Goal: Navigation & Orientation: Find specific page/section

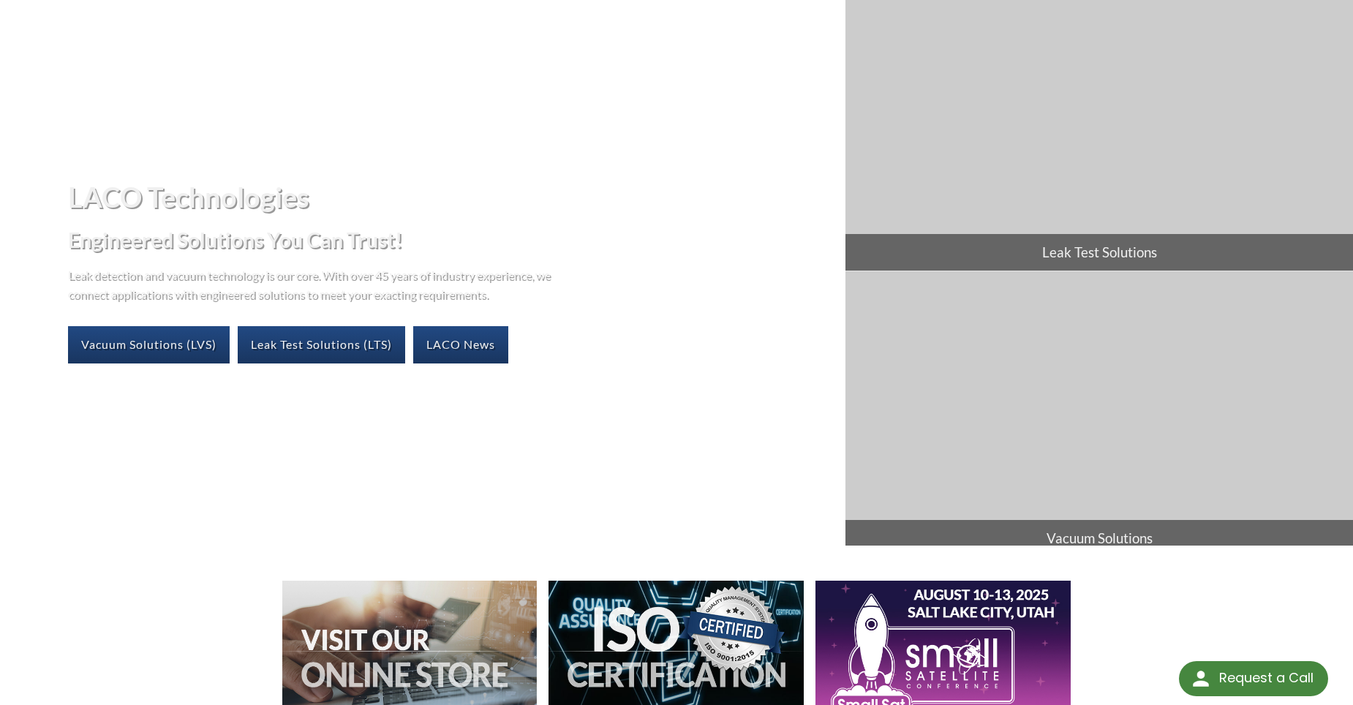
scroll to position [73, 0]
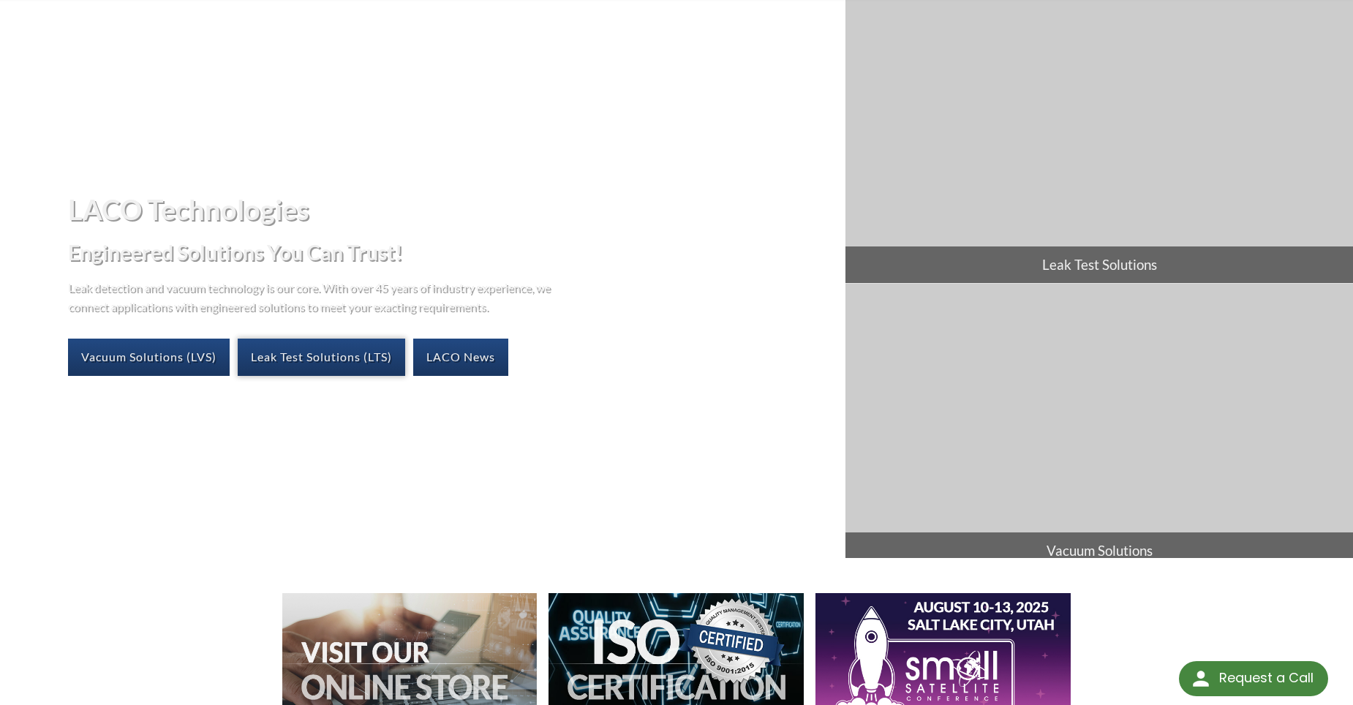
click at [325, 356] on link "Leak Test Solutions (LTS)" at bounding box center [322, 357] width 168 height 37
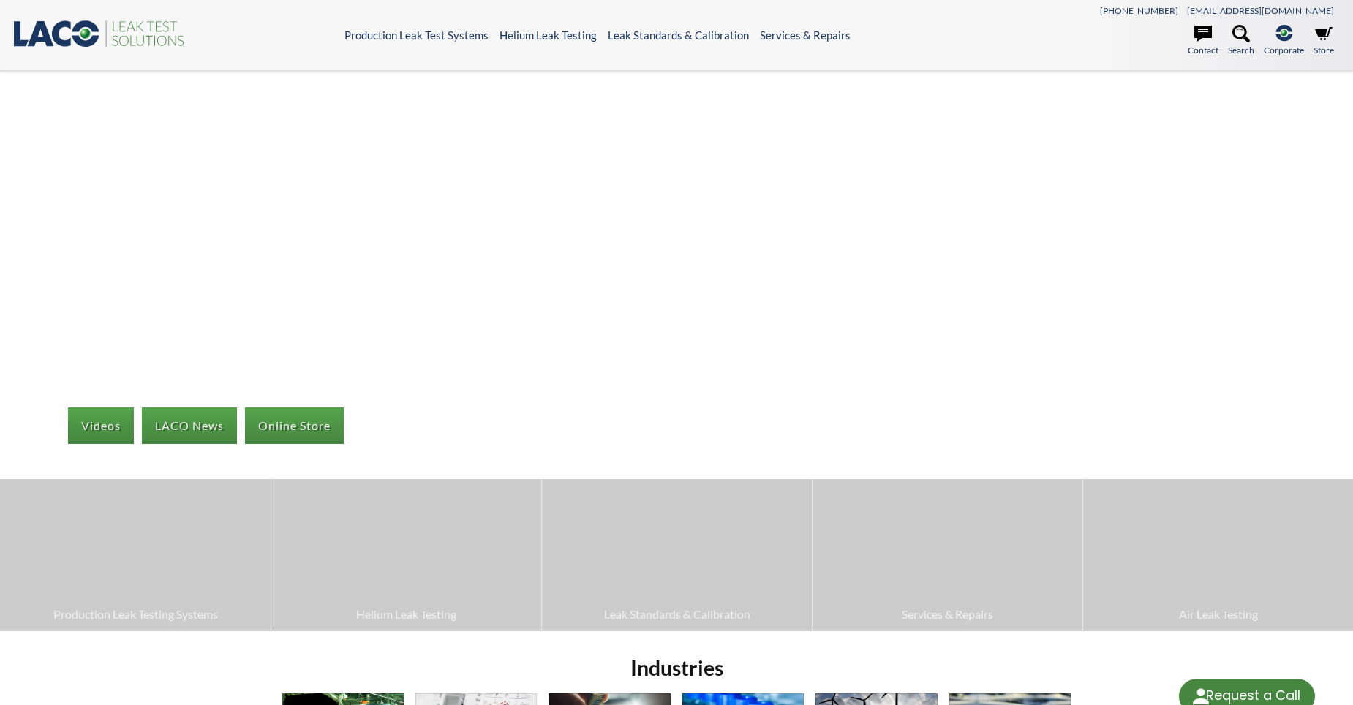
select select "Language Translate Widget"
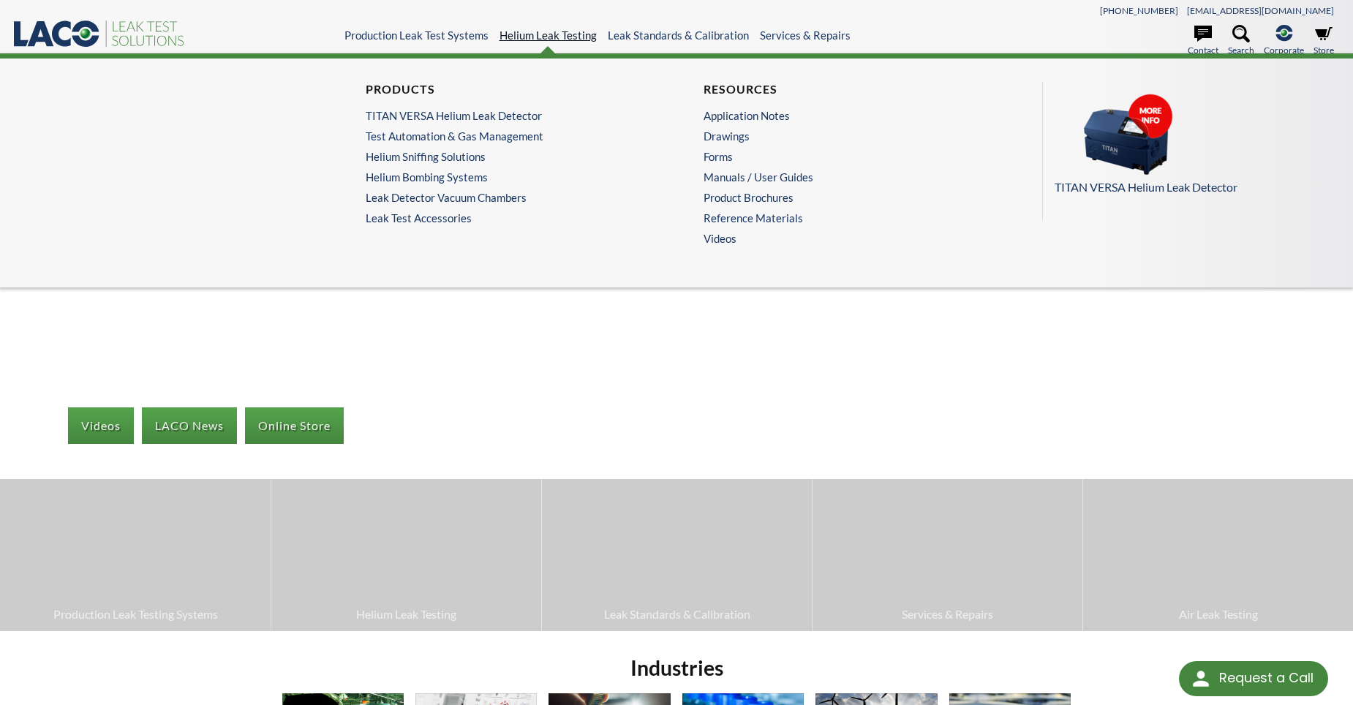
click at [550, 37] on link "Helium Leak Testing" at bounding box center [548, 35] width 97 height 13
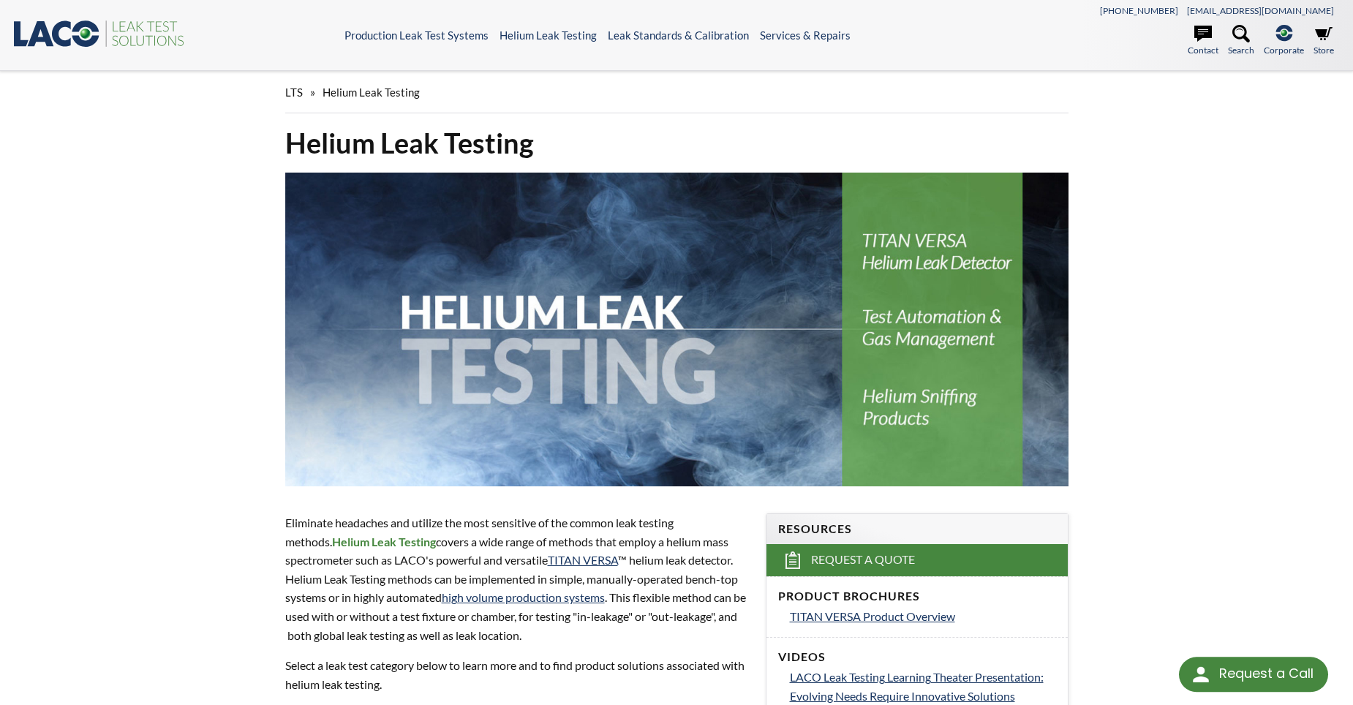
select select "Language Translate Widget"
